Goal: Task Accomplishment & Management: Manage account settings

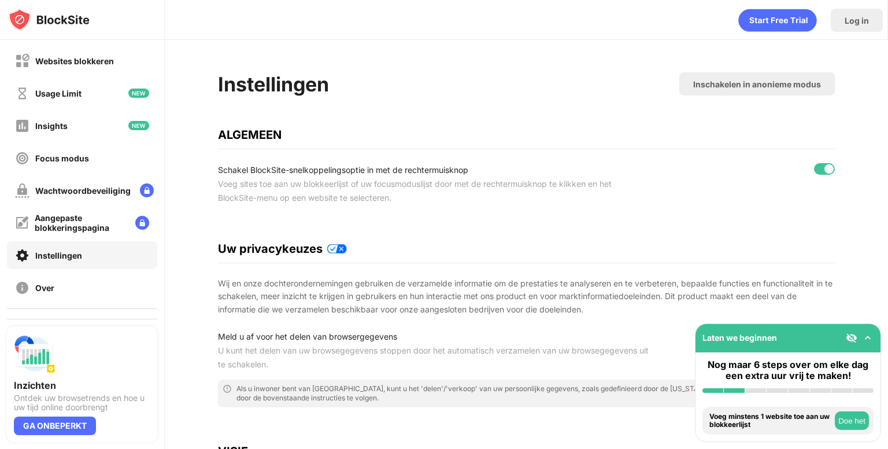
click at [507, 188] on div "Voeg sites toe aan uw blokkeerlijst of uw focusmoduslijst door met de rechtermu…" at bounding box center [434, 191] width 432 height 28
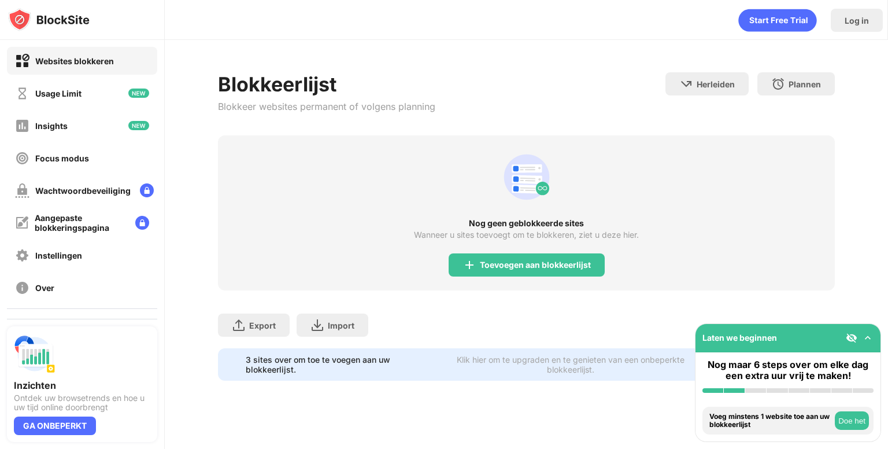
click at [645, 201] on div "Nog geen geblokkeerde sites Wanneer u sites toevoegt om te blokkeren, ziet u de…" at bounding box center [526, 212] width 617 height 155
click at [547, 268] on div "Toevoegen aan blokkeerlijst" at bounding box center [535, 264] width 111 height 9
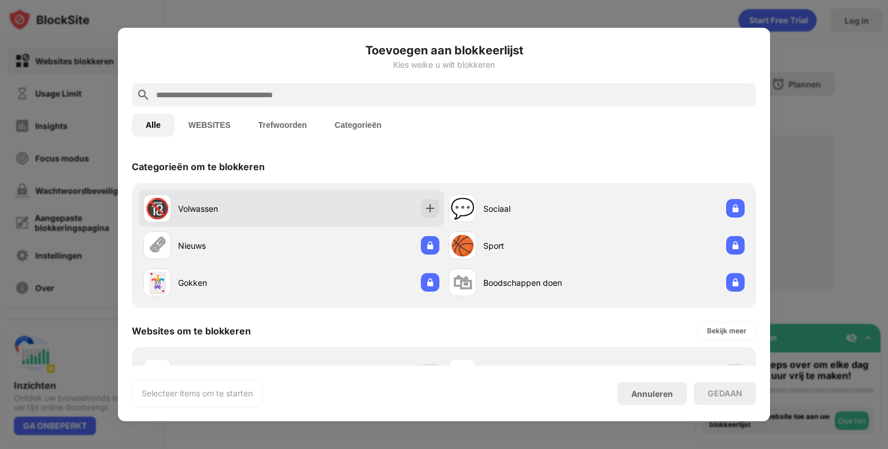
click at [173, 209] on div "🔞 Volwassen" at bounding box center [217, 208] width 148 height 28
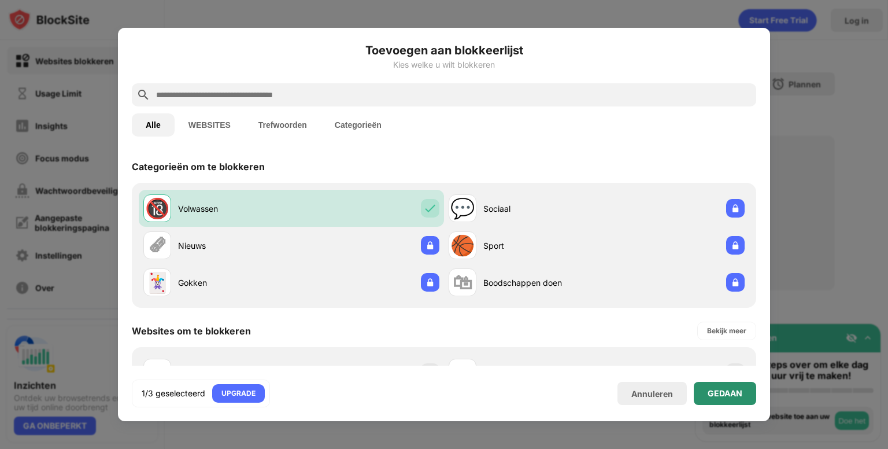
click at [710, 396] on div "GEDAAN" at bounding box center [725, 392] width 35 height 9
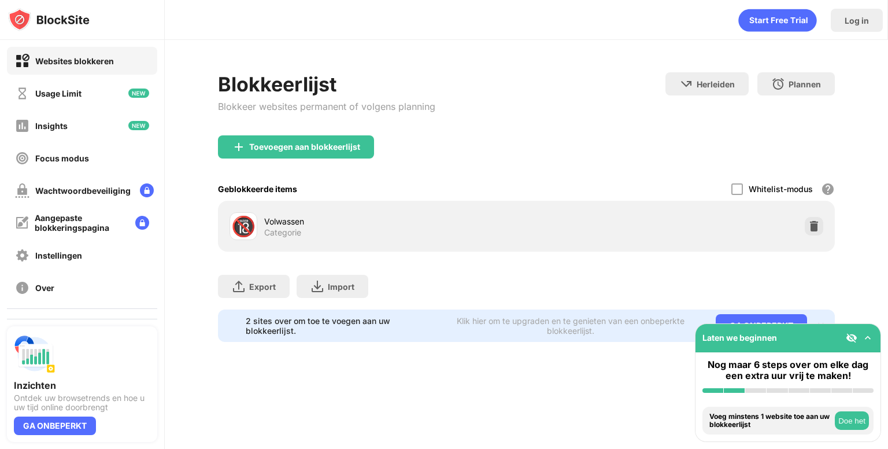
click at [606, 111] on div "Blokkeerlijst Blokkeer websites permanent of volgens planning Herleiden Klik om…" at bounding box center [526, 103] width 617 height 63
click at [876, 284] on div "Blokkeerlijst Blokkeer websites permanent of volgens planning Herleiden Klik om…" at bounding box center [526, 207] width 723 height 334
drag, startPoint x: 782, startPoint y: 341, endPoint x: 719, endPoint y: 352, distance: 64.1
click at [719, 352] on div "Laten we beginnen Nog maar 6 steps over om elke dag een extra uur vrij te maken…" at bounding box center [788, 382] width 186 height 119
click at [853, 421] on button "Doe het" at bounding box center [852, 420] width 34 height 18
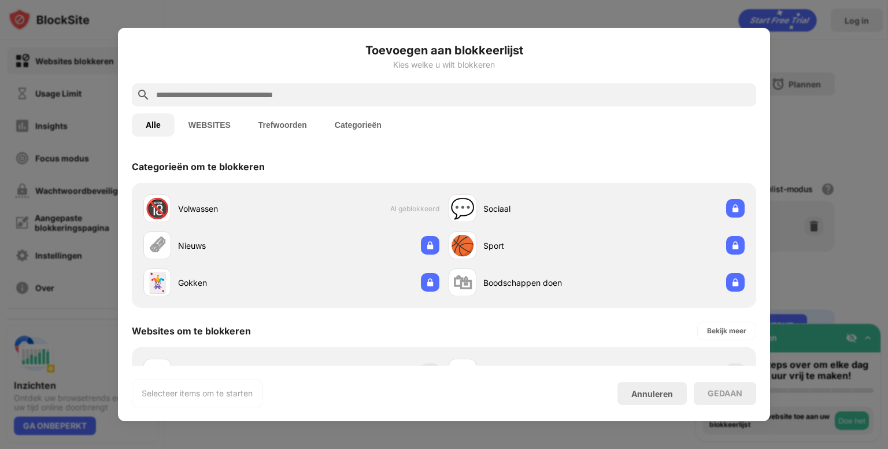
click at [826, 252] on div at bounding box center [444, 224] width 888 height 449
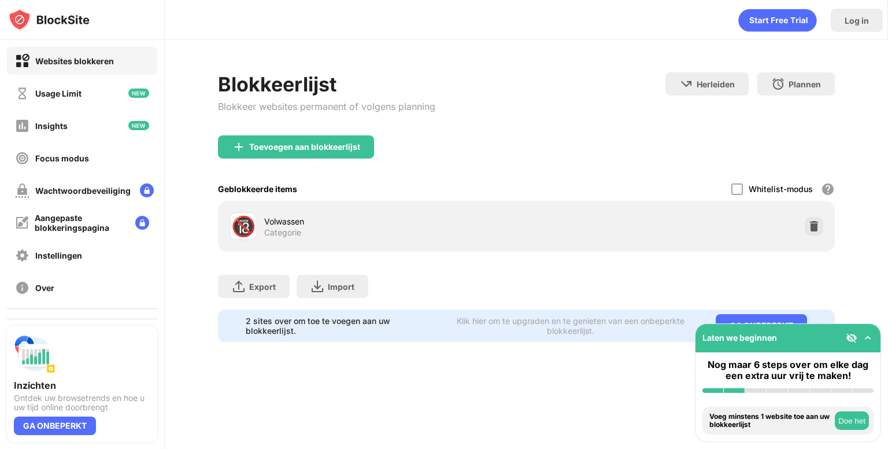
click at [860, 151] on div "Blokkeerlijst Blokkeer websites permanent of volgens planning Herleiden Klik om…" at bounding box center [526, 207] width 723 height 334
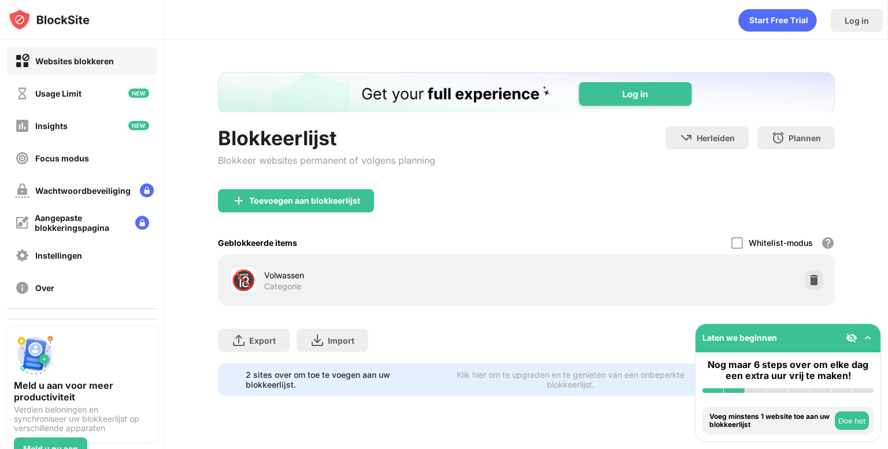
click at [514, 269] on div "Volwassen" at bounding box center [395, 275] width 262 height 12
click at [851, 338] on img at bounding box center [852, 338] width 12 height 12
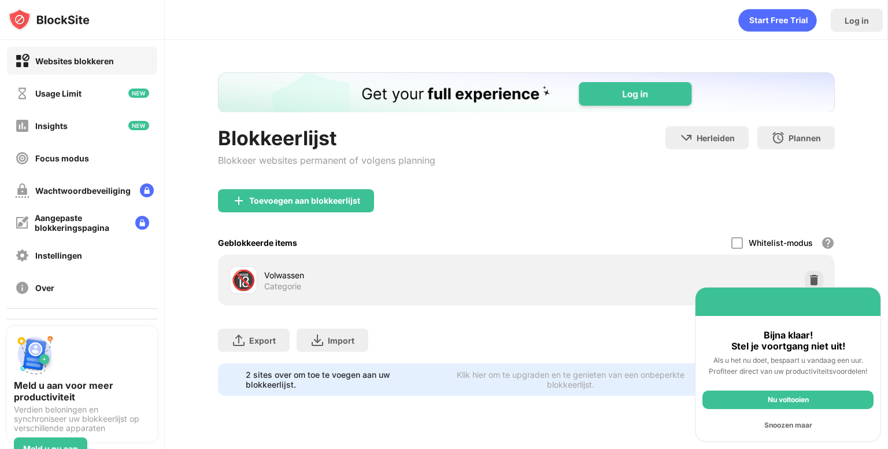
click at [795, 428] on div "Snoozen maar" at bounding box center [787, 425] width 171 height 18
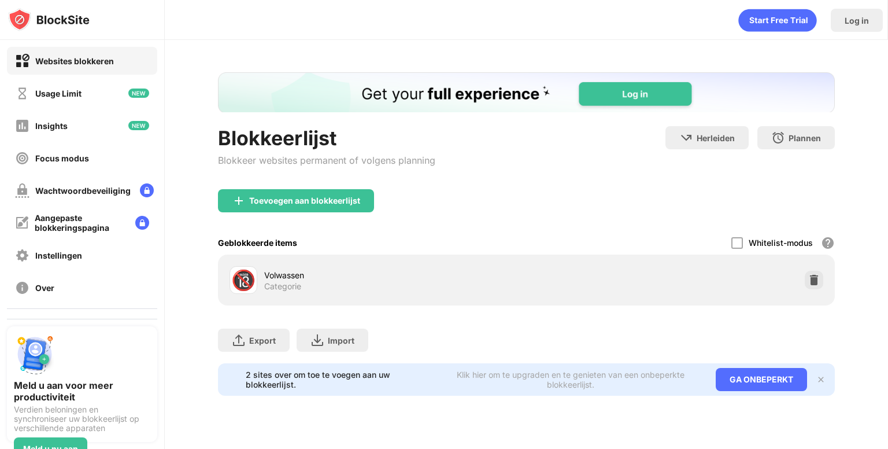
click at [167, 35] on div "Log in" at bounding box center [526, 20] width 723 height 40
drag, startPoint x: 856, startPoint y: 0, endPoint x: 520, endPoint y: 157, distance: 370.1
click at [520, 157] on div "Blokkeerlijst Blokkeer websites permanent of volgens planning Herleiden Klik om…" at bounding box center [526, 157] width 617 height 63
click at [110, 256] on div "Instellingen" at bounding box center [82, 255] width 150 height 28
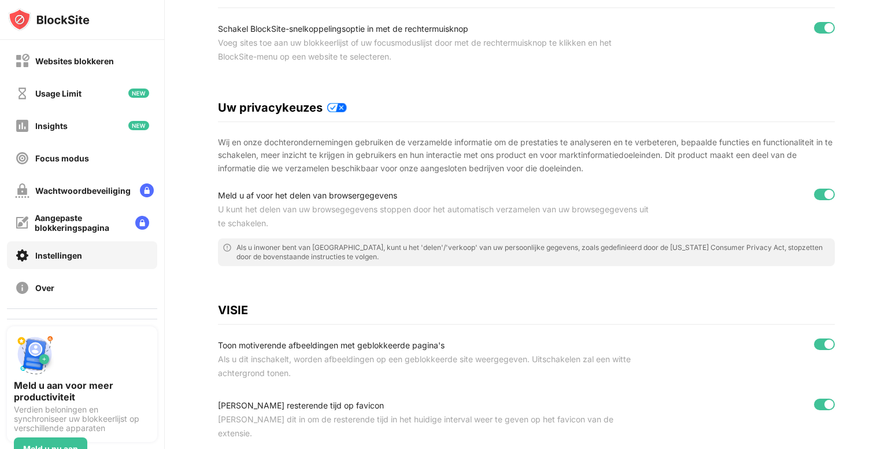
scroll to position [116, 0]
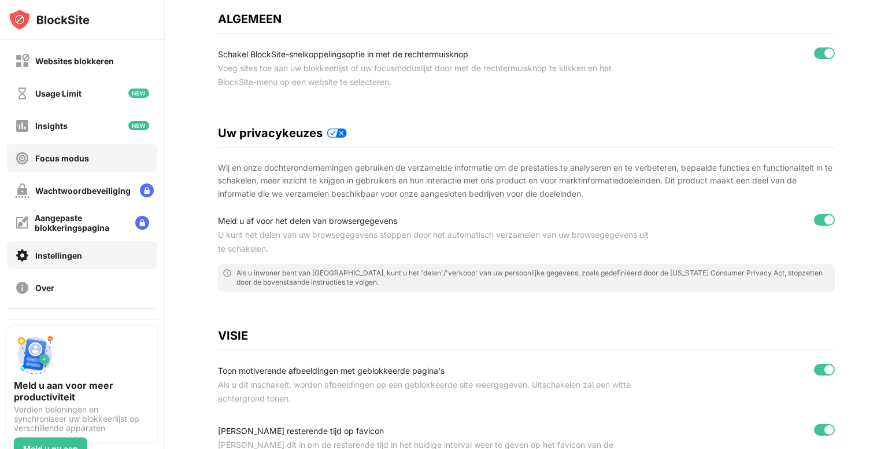
click at [82, 168] on div "Focus modus" at bounding box center [82, 158] width 150 height 28
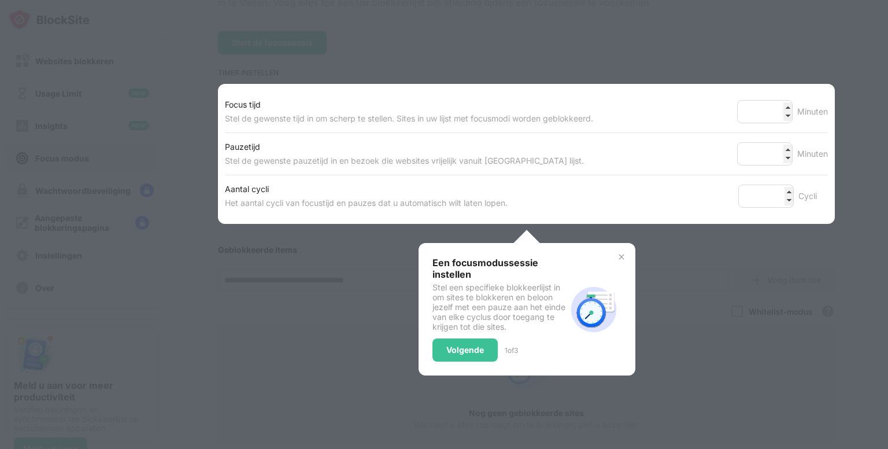
click at [208, 151] on div at bounding box center [444, 224] width 888 height 449
drag, startPoint x: 159, startPoint y: 132, endPoint x: 673, endPoint y: 203, distance: 518.8
click at [175, 130] on div at bounding box center [444, 224] width 888 height 449
click at [475, 350] on div "Volgende" at bounding box center [464, 349] width 65 height 23
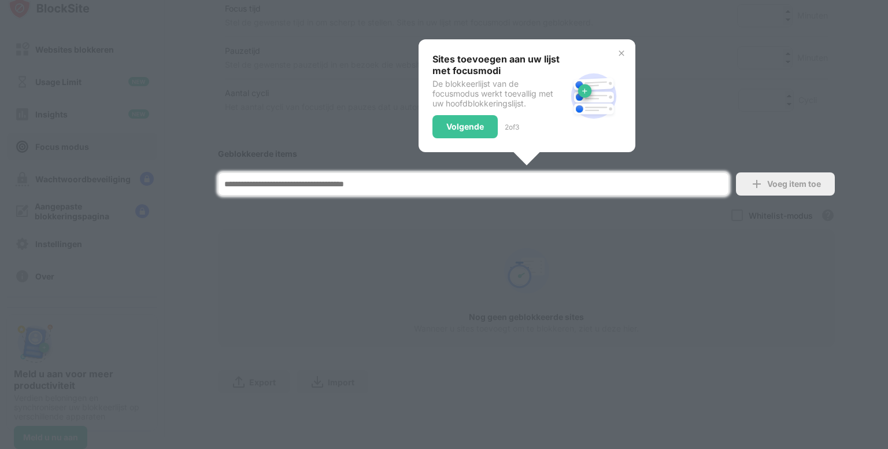
scroll to position [208, 0]
click at [794, 129] on div at bounding box center [444, 224] width 888 height 449
click at [619, 43] on div "Sites toevoegen aan uw lijst met focusmodi De blokkeerlijst van de focusmodus w…" at bounding box center [527, 95] width 217 height 113
click at [617, 49] on img at bounding box center [621, 53] width 9 height 9
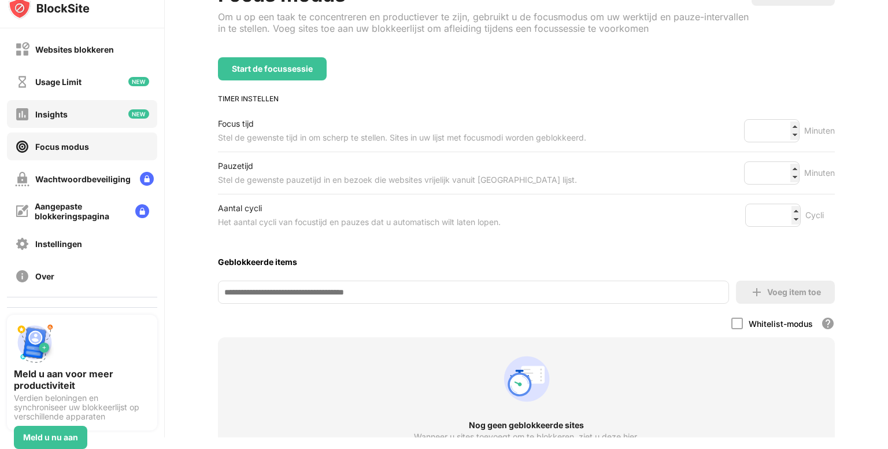
click at [81, 116] on div "Insights" at bounding box center [82, 114] width 150 height 28
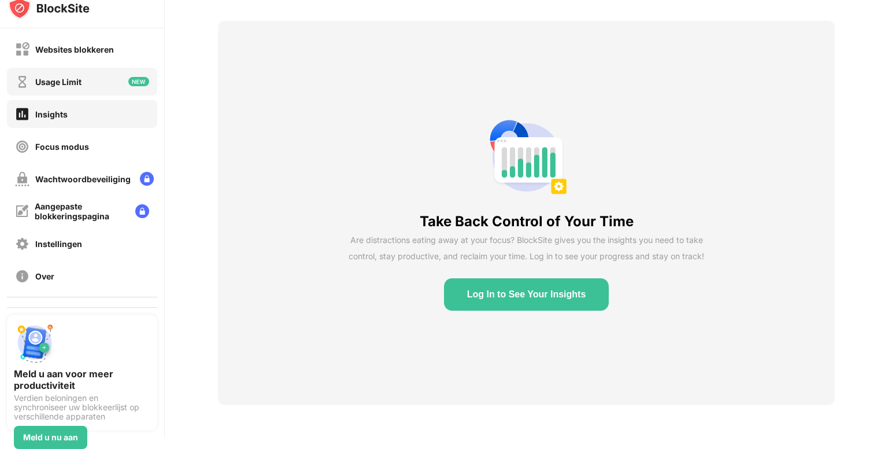
click at [76, 76] on div "Usage Limit" at bounding box center [48, 82] width 66 height 14
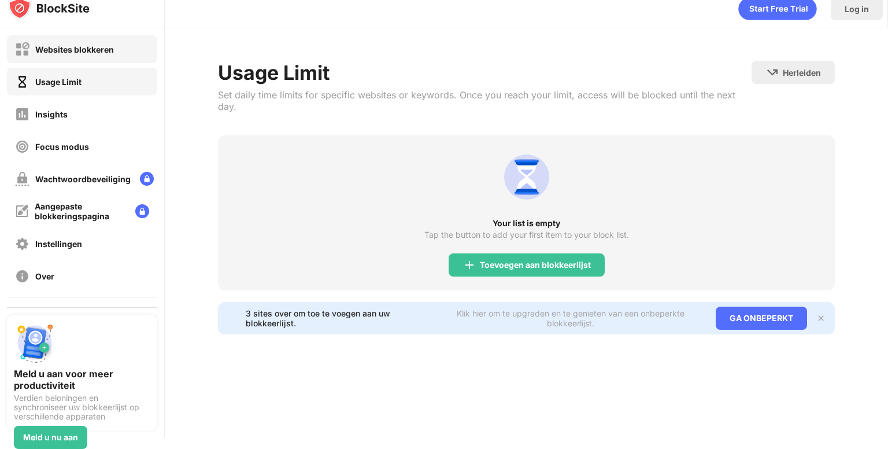
click at [79, 46] on div "Websites blokkeren" at bounding box center [74, 50] width 79 height 10
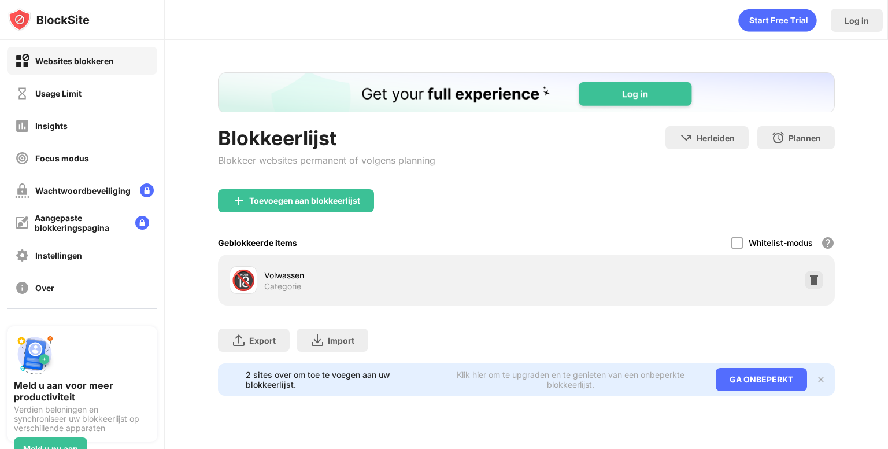
click at [246, 282] on div "🔞 Volwassen Categorie" at bounding box center [378, 280] width 297 height 28
click at [510, 282] on div "Volwassen Categorie" at bounding box center [395, 280] width 262 height 23
click at [336, 283] on div "Volwassen Categorie" at bounding box center [395, 280] width 262 height 23
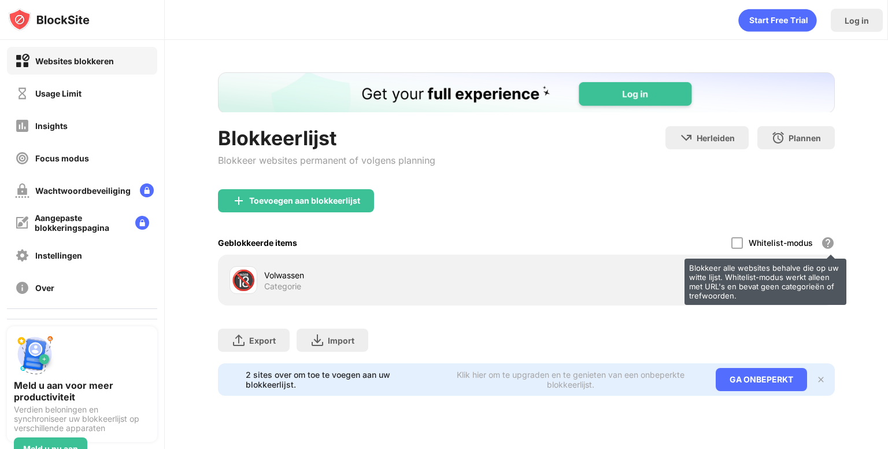
click at [821, 236] on div "Blokkeer alle websites behalve die op uw witte lijst. Whitelist-modus werkt all…" at bounding box center [828, 243] width 14 height 14
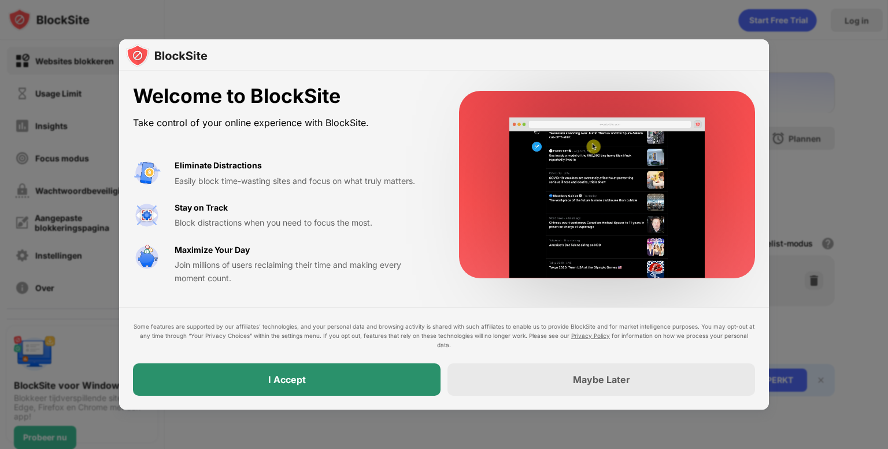
click at [488, 384] on div "Maybe Later" at bounding box center [601, 379] width 308 height 32
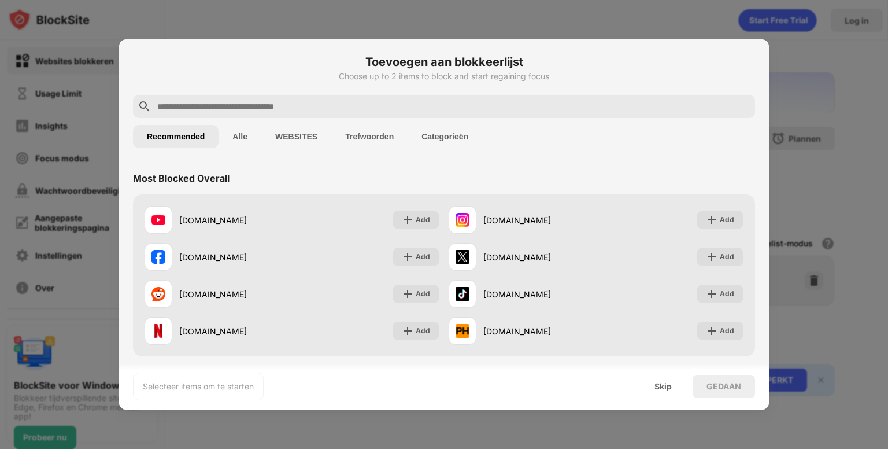
click at [279, 101] on input "text" at bounding box center [453, 106] width 594 height 14
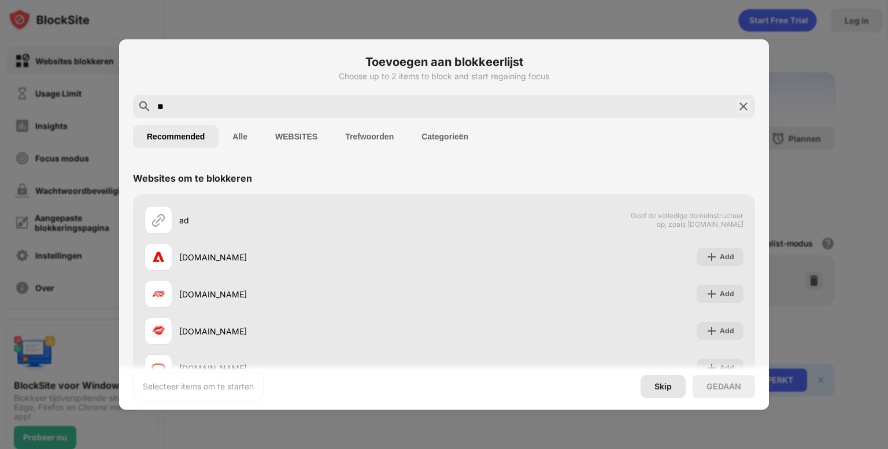
type input "**"
click at [673, 387] on div "Skip" at bounding box center [663, 386] width 45 height 23
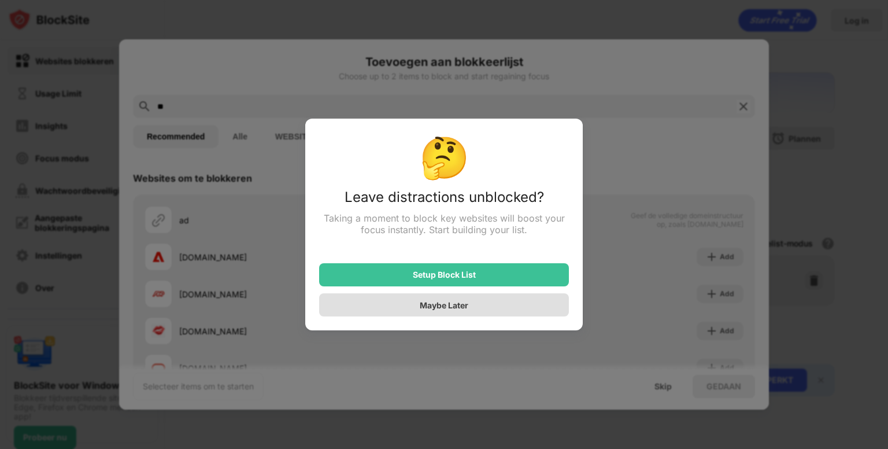
click at [495, 308] on div "Maybe Later" at bounding box center [444, 304] width 250 height 23
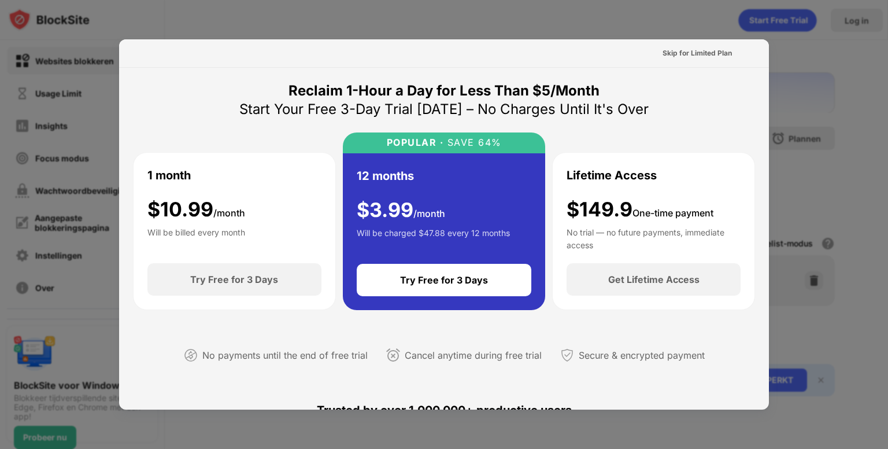
click at [802, 70] on div at bounding box center [444, 224] width 888 height 449
click at [683, 52] on div "Skip for Limited Plan" at bounding box center [697, 53] width 69 height 12
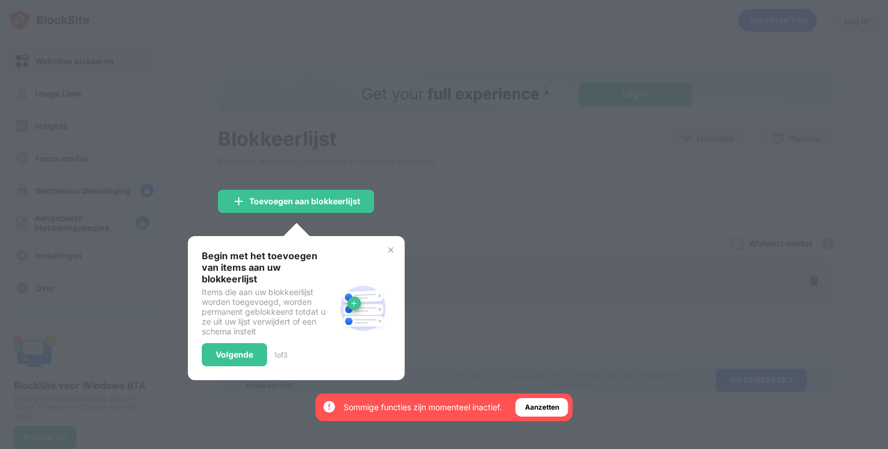
click at [383, 247] on div "Begin met het toevoegen van items aan uw blokkeerlijst Items die aan uw blokkee…" at bounding box center [296, 308] width 217 height 144
click at [398, 253] on div "Begin met het toevoegen van items aan uw blokkeerlijst Items die aan uw blokkee…" at bounding box center [296, 308] width 217 height 144
click at [393, 249] on img at bounding box center [390, 249] width 9 height 9
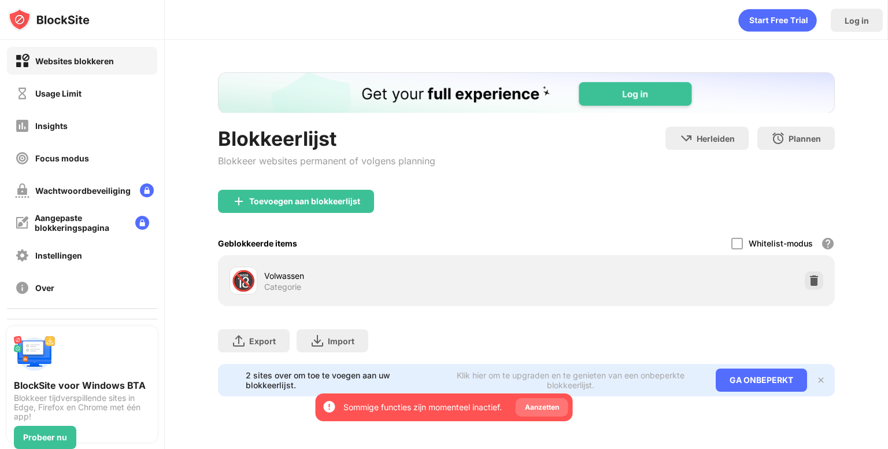
click at [549, 405] on div "Aanzetten" at bounding box center [542, 407] width 34 height 12
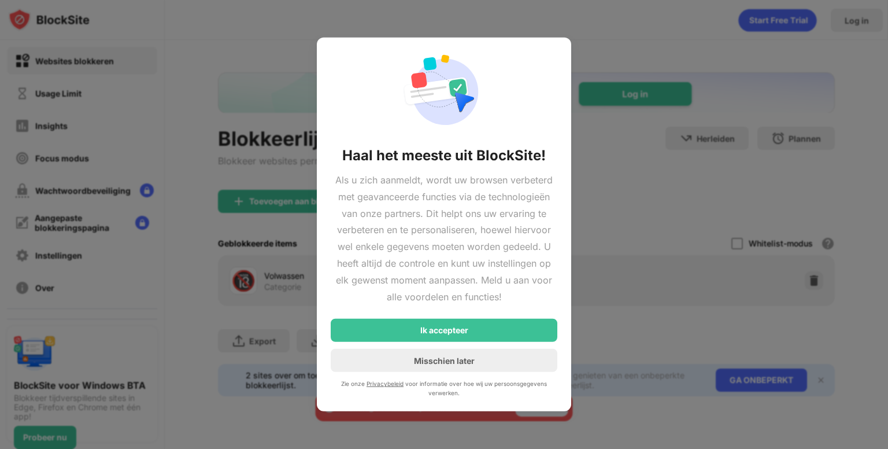
drag, startPoint x: 487, startPoint y: 180, endPoint x: 495, endPoint y: 313, distance: 132.6
click at [498, 306] on div "Haal het meeste uit BlockSite! Als u zich aanmeldt, wordt uw browsen verbeterd …" at bounding box center [444, 224] width 227 height 346
drag, startPoint x: 488, startPoint y: 327, endPoint x: 499, endPoint y: 361, distance: 35.8
click at [499, 361] on div "Ik accepteer Misschien later" at bounding box center [444, 345] width 227 height 53
click at [499, 361] on div "Misschien later" at bounding box center [444, 360] width 227 height 23
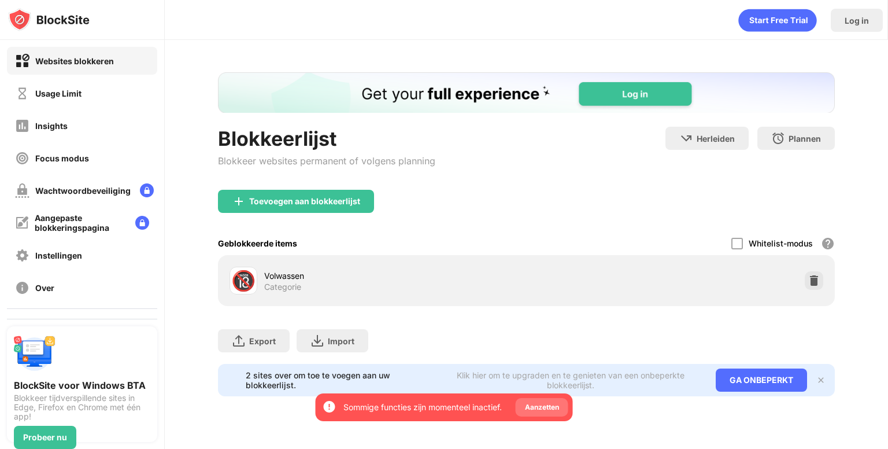
click at [528, 401] on div "Aanzetten" at bounding box center [542, 407] width 34 height 12
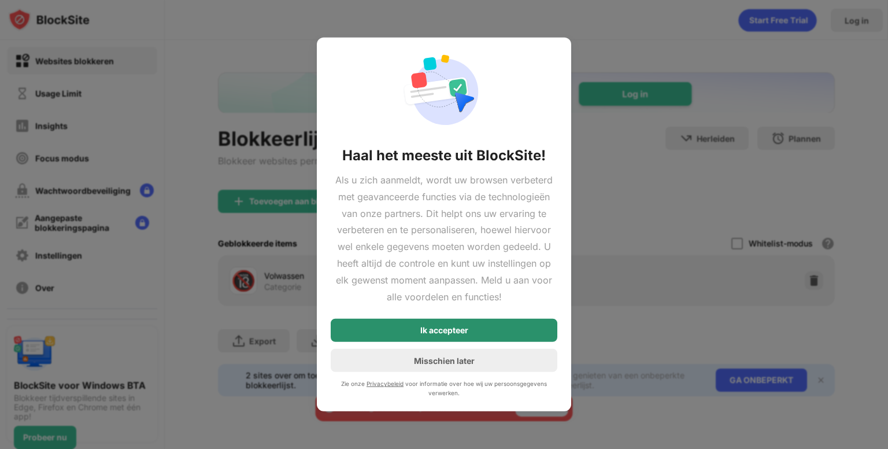
click at [498, 333] on div "Ik accepteer" at bounding box center [444, 330] width 227 height 23
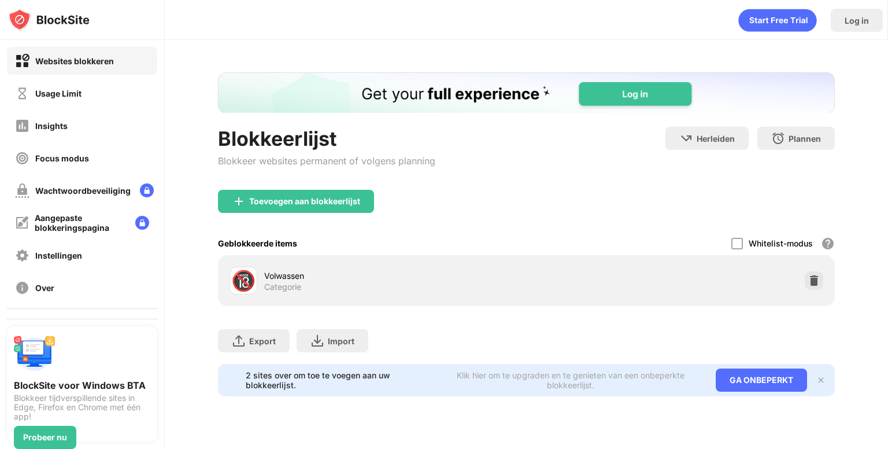
click at [601, 318] on div "Export Bestanden exporteren (alleen voor website-items) Import Bestanden import…" at bounding box center [526, 335] width 617 height 58
click at [816, 283] on img at bounding box center [814, 281] width 12 height 12
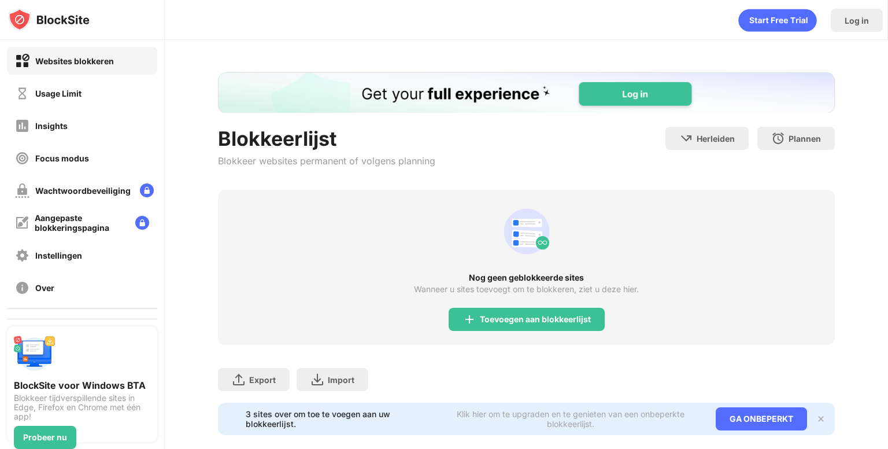
click at [733, 286] on div "Nog geen geblokkeerde sites Wanneer u sites toevoegt om te blokkeren, ziet u de…" at bounding box center [526, 267] width 617 height 155
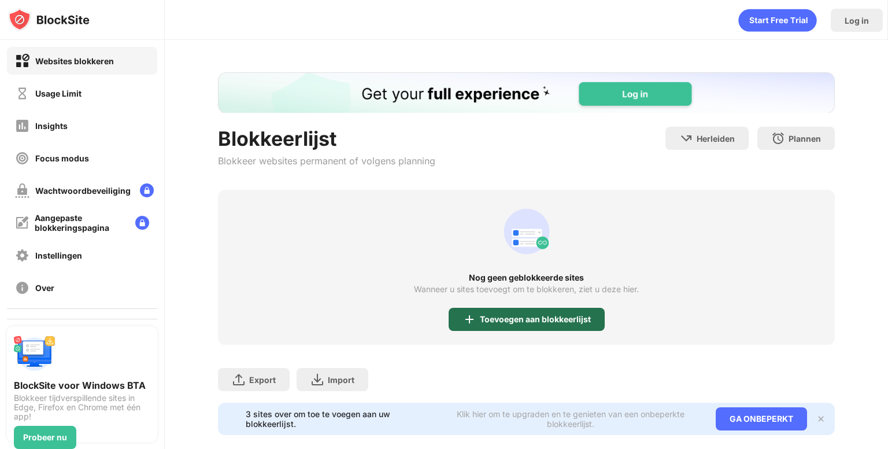
click at [505, 324] on div "Toevoegen aan blokkeerlijst" at bounding box center [527, 319] width 156 height 23
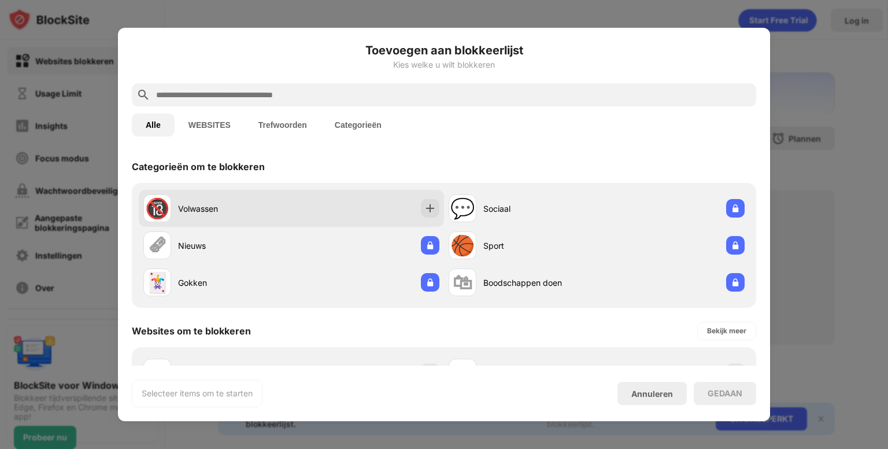
click at [254, 199] on div "🔞 Volwassen" at bounding box center [217, 208] width 148 height 28
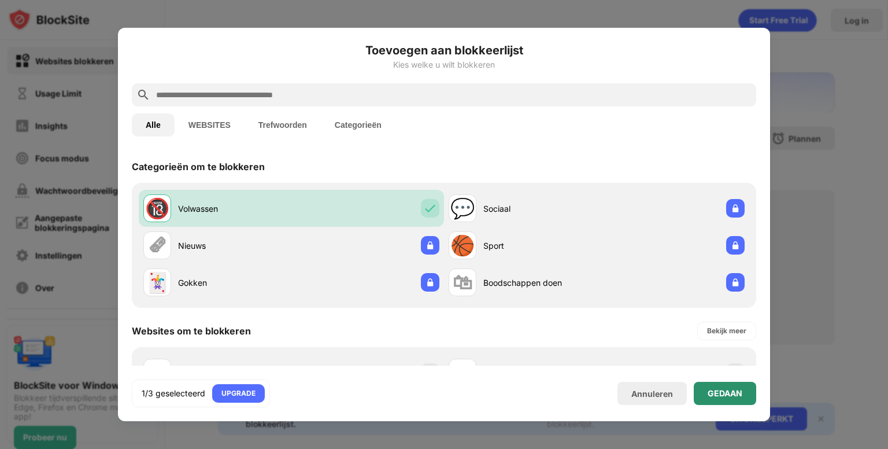
click at [715, 391] on div "GEDAAN" at bounding box center [725, 392] width 35 height 9
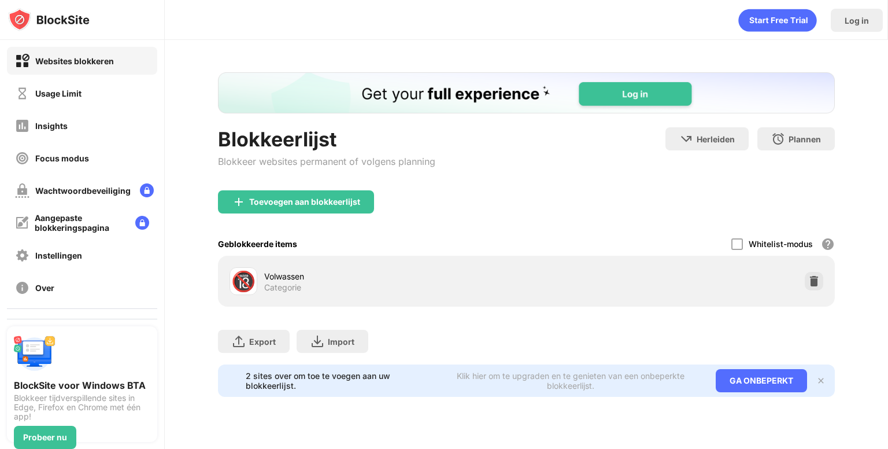
click at [445, 324] on div "Export Bestanden exporteren (alleen voor website-items) Import Bestanden import…" at bounding box center [526, 335] width 617 height 58
click at [812, 280] on img at bounding box center [814, 281] width 12 height 12
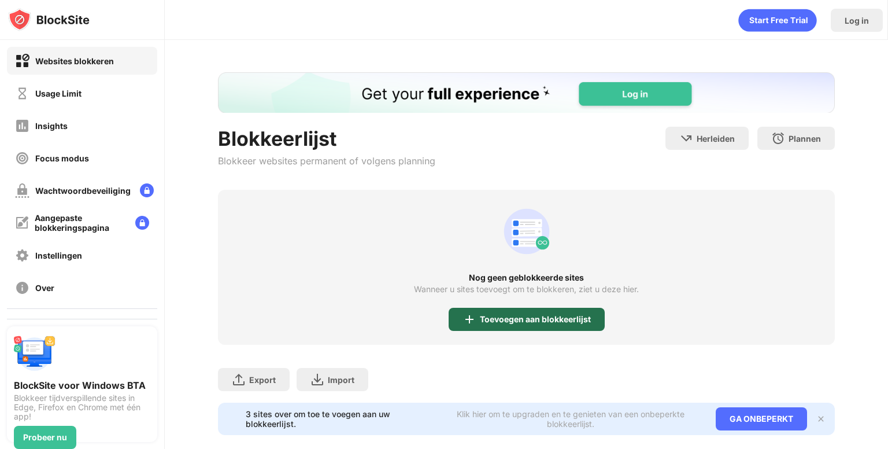
click at [504, 312] on div "Toevoegen aan blokkeerlijst" at bounding box center [527, 319] width 156 height 23
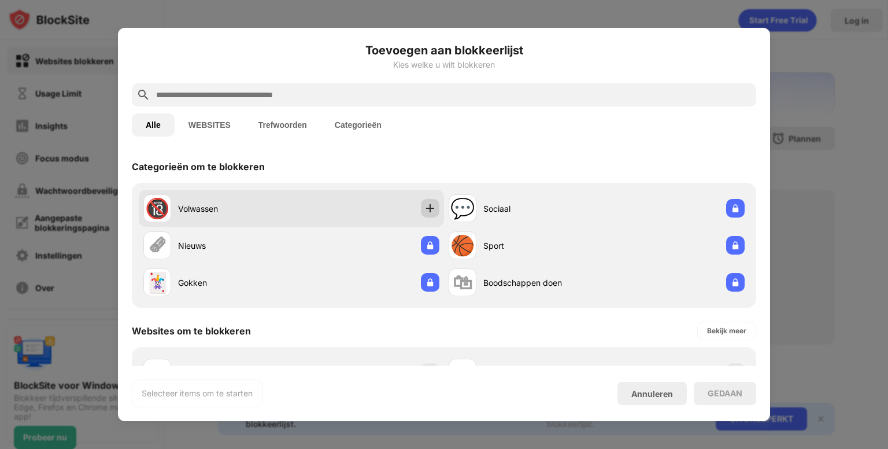
click at [430, 209] on img at bounding box center [430, 208] width 12 height 12
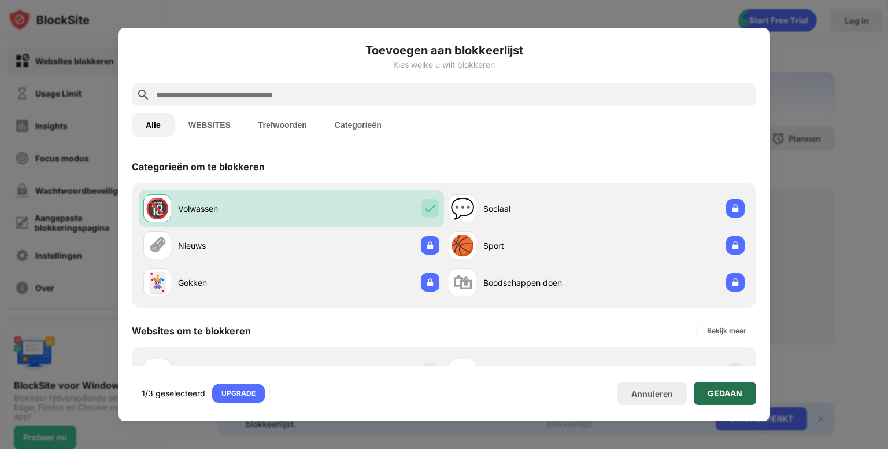
click at [724, 397] on div "GEDAAN" at bounding box center [725, 392] width 35 height 9
